Goal: Task Accomplishment & Management: Complete application form

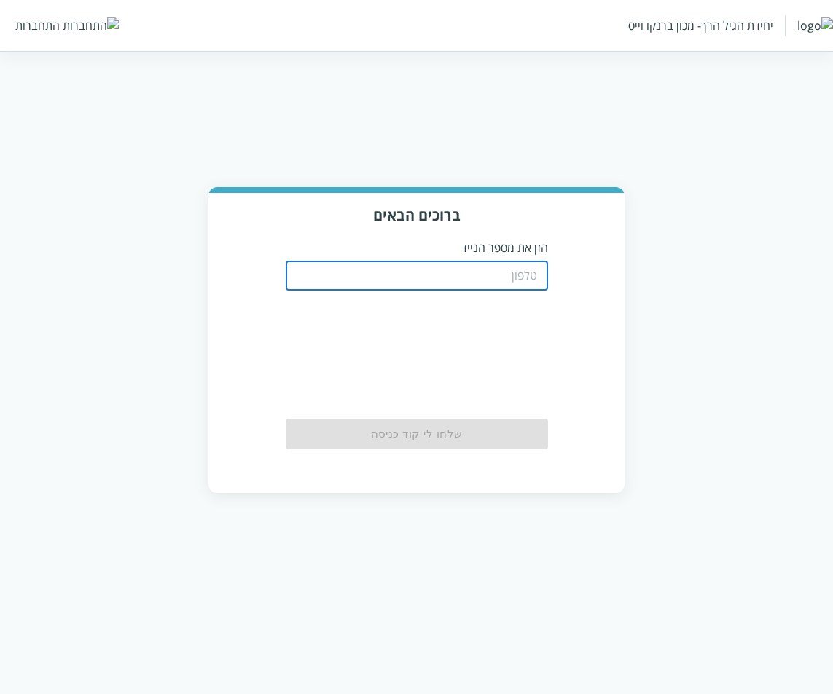
click at [504, 266] on input "tel" at bounding box center [417, 276] width 262 height 29
type input "0533115537"
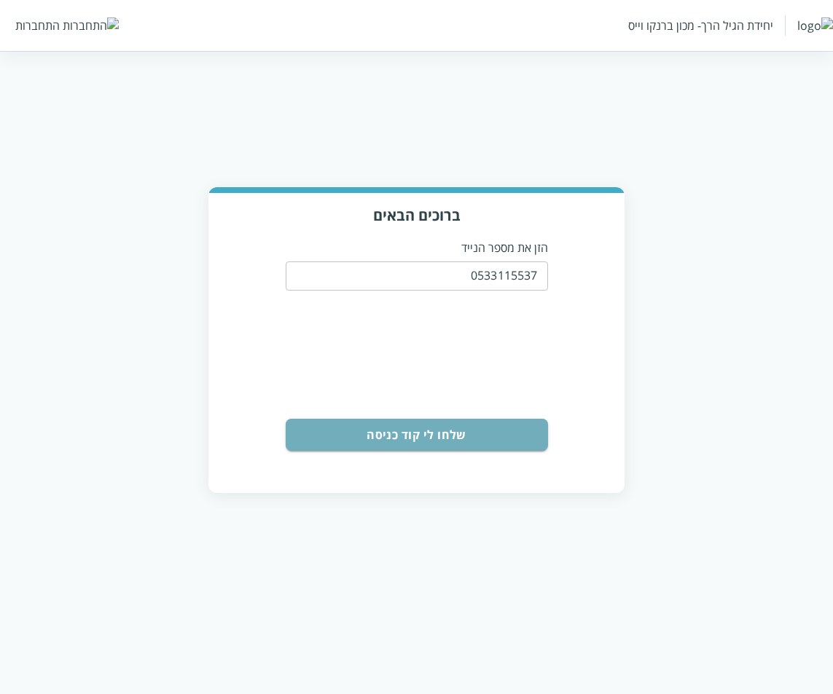
click at [450, 430] on button "שלחו לי קוד כניסה" at bounding box center [417, 435] width 262 height 32
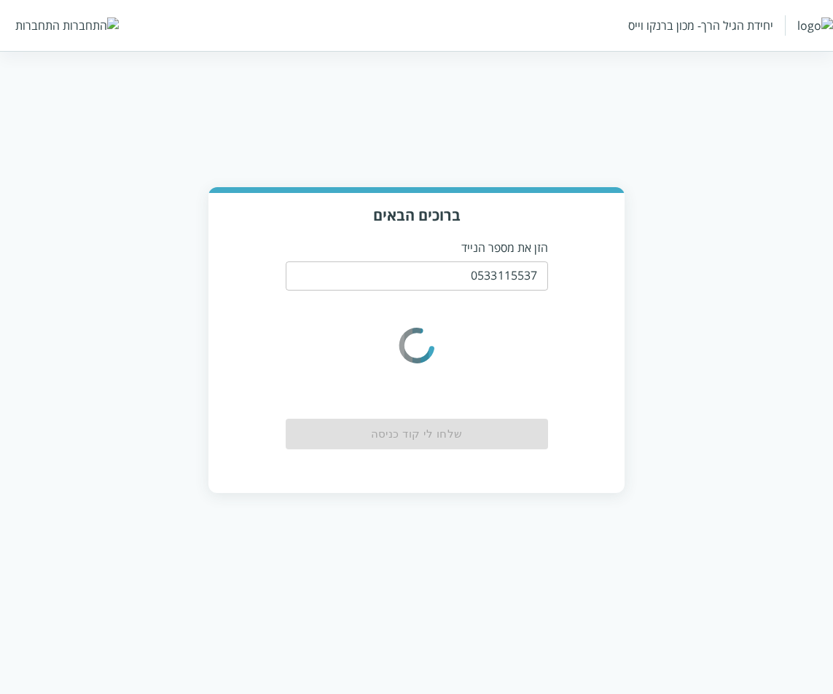
click at [437, 176] on html "יחידת הגיל הרך- מכון ברנקו וייס התחברות ברוכים הבאים הזן את מספר הנייד 05331155…" at bounding box center [416, 261] width 833 height 522
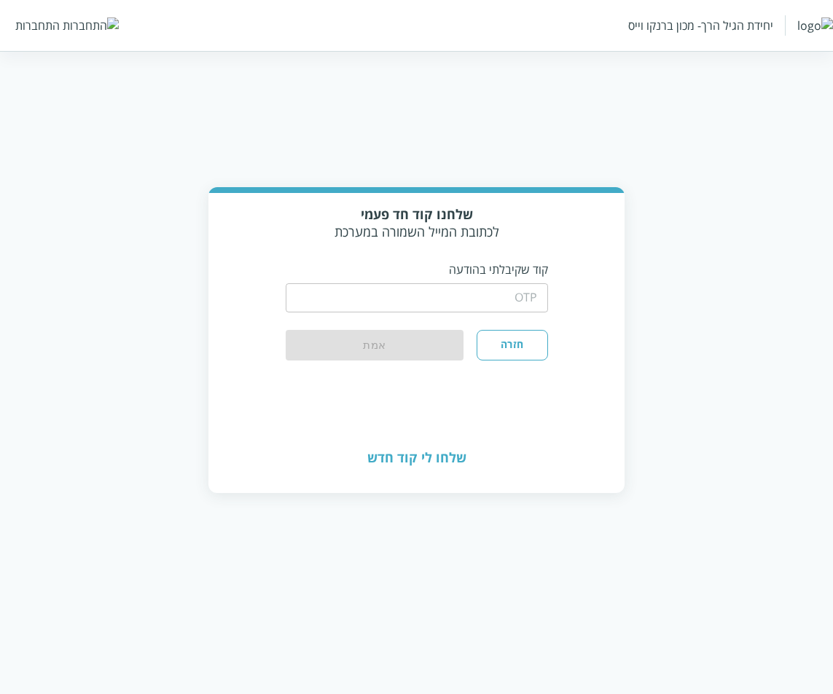
click at [514, 291] on input "string" at bounding box center [417, 297] width 262 height 29
type input "1234"
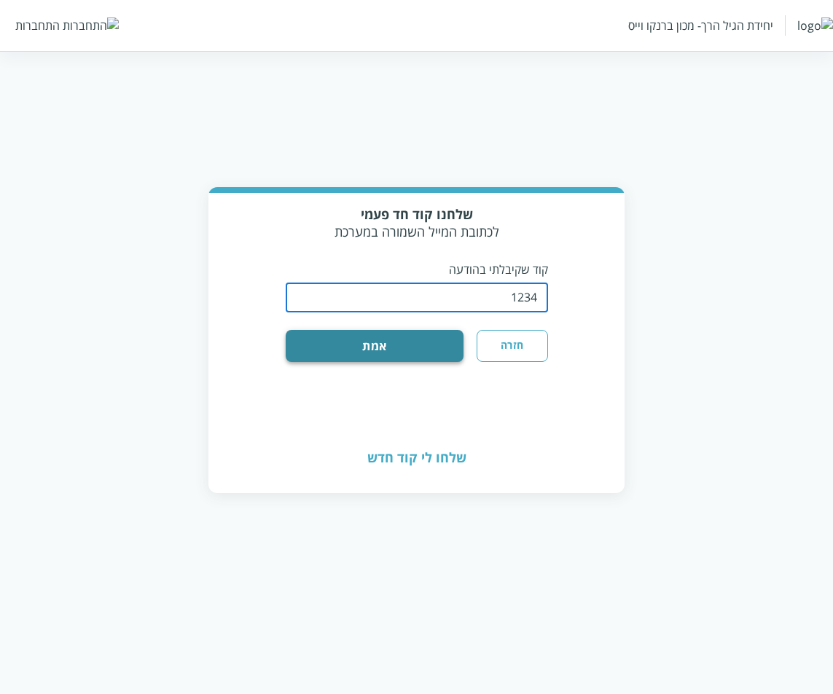
click at [419, 346] on button "אמת" at bounding box center [375, 346] width 179 height 32
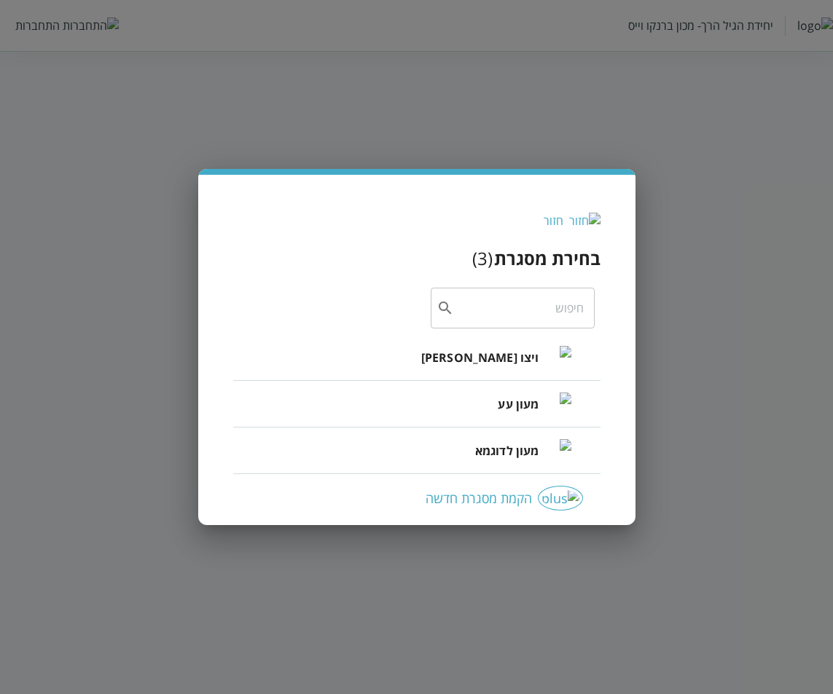
click at [533, 356] on span "ויצו רפפורט" at bounding box center [480, 357] width 118 height 17
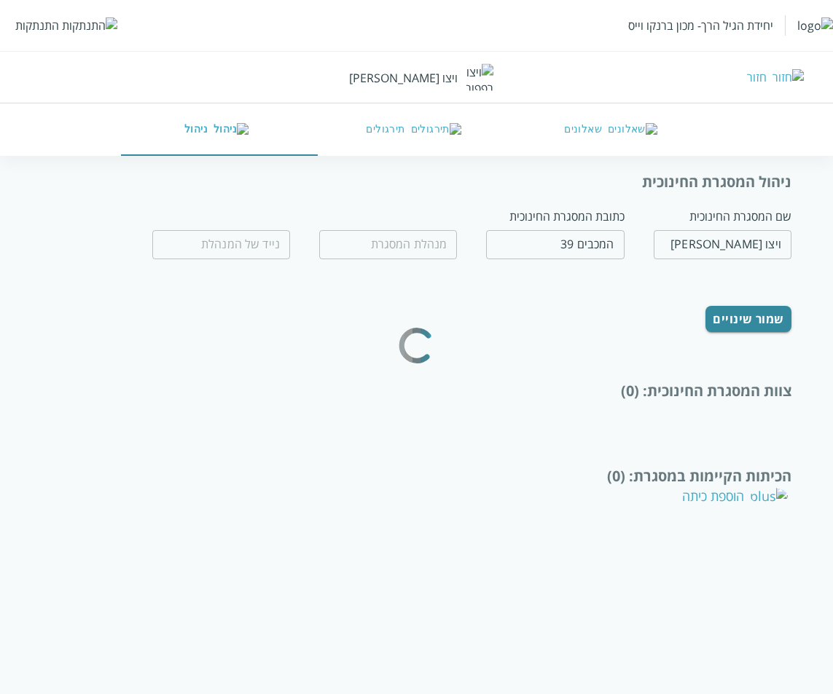
type input "חנה לל"
type input "0532654189"
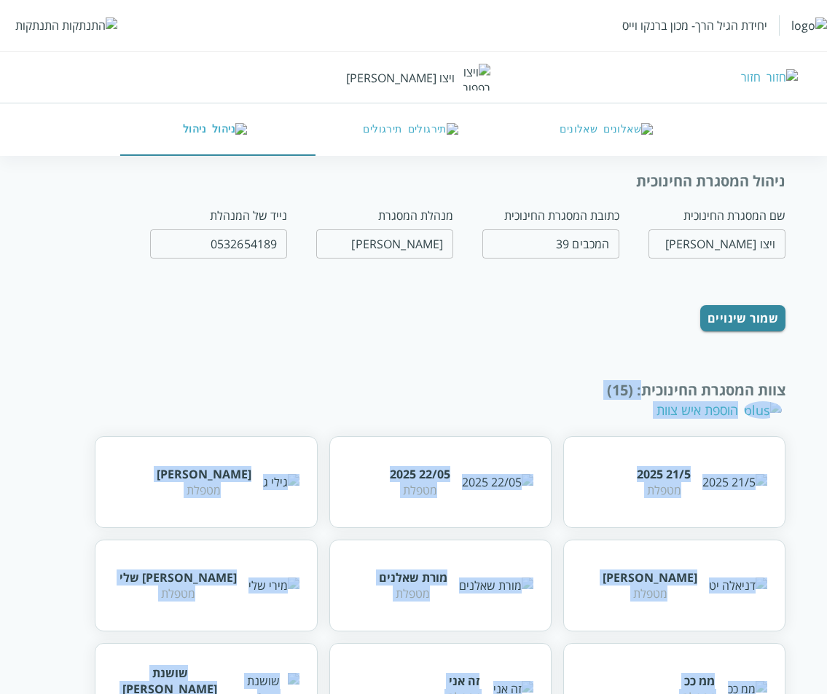
click at [603, 142] on button "שאלונים" at bounding box center [609, 129] width 196 height 52
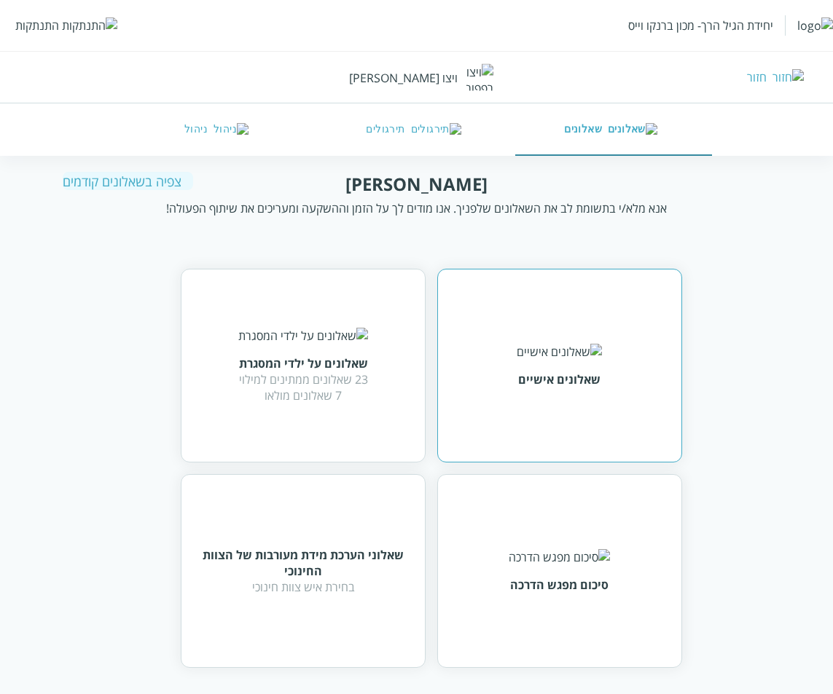
click at [477, 362] on div "שאלונים אישיים" at bounding box center [559, 366] width 245 height 194
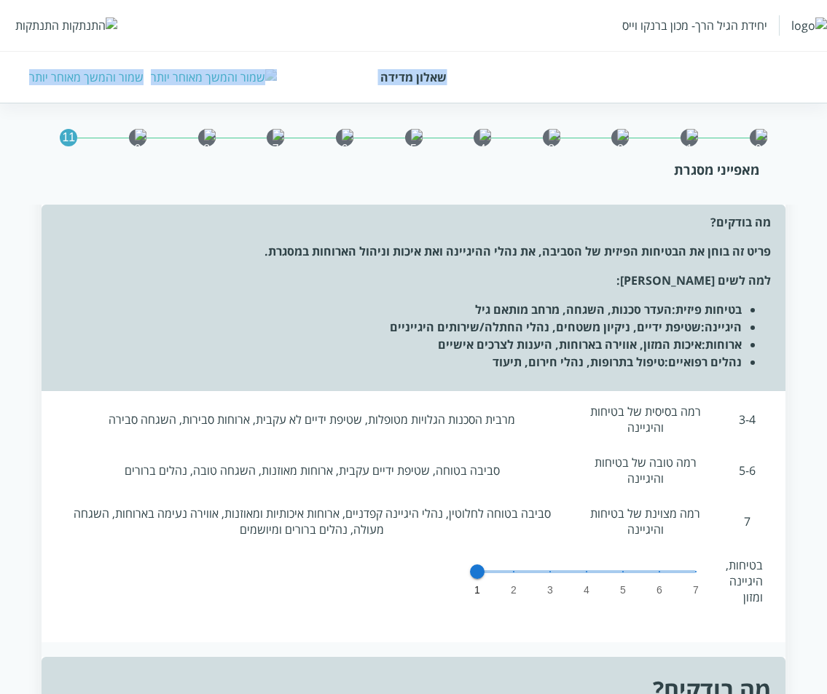
scroll to position [73, 0]
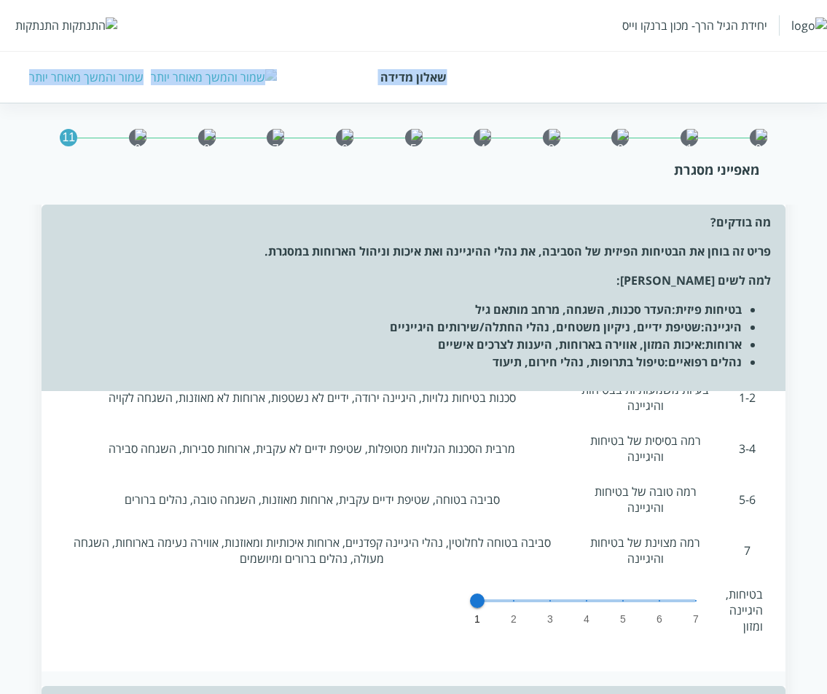
click at [512, 600] on span at bounding box center [586, 601] width 219 height 3
type input "2"
click at [512, 600] on span at bounding box center [586, 601] width 219 height 3
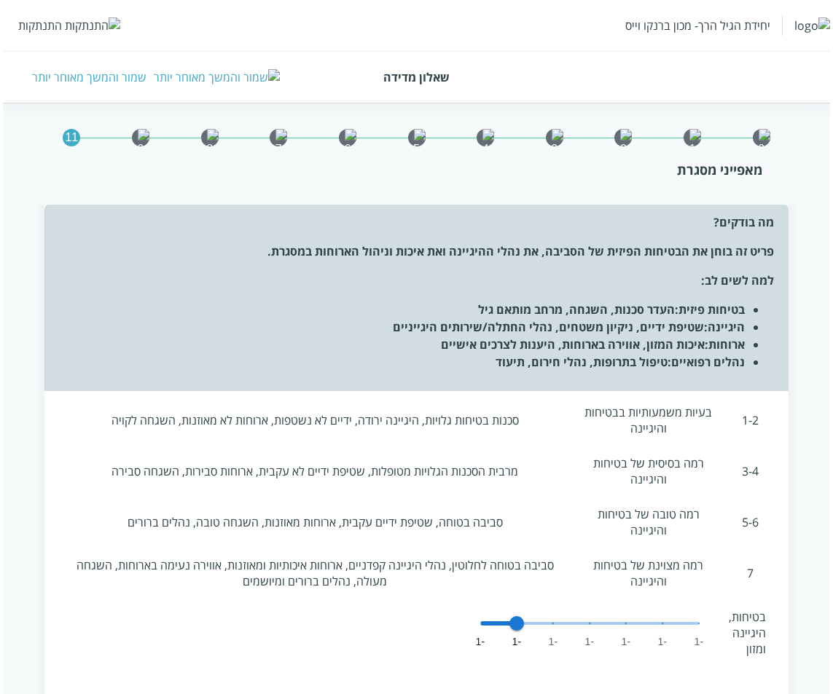
scroll to position [73, 0]
